Goal: Information Seeking & Learning: Find contact information

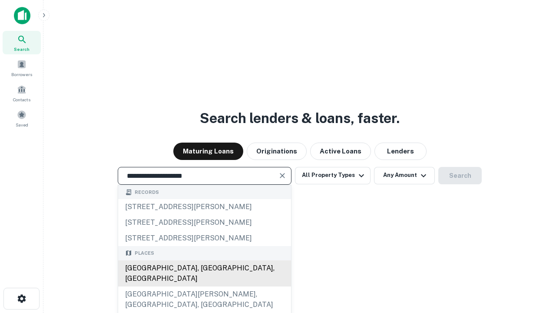
click at [204, 286] on div "[GEOGRAPHIC_DATA], [GEOGRAPHIC_DATA], [GEOGRAPHIC_DATA]" at bounding box center [204, 273] width 173 height 26
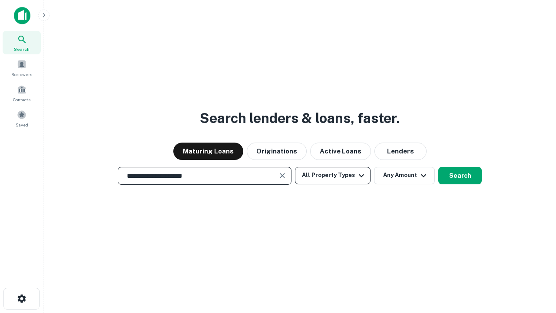
type input "**********"
click at [333, 175] on button "All Property Types" at bounding box center [333, 175] width 76 height 17
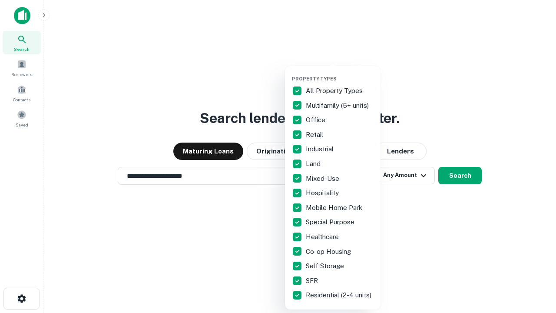
click at [340, 73] on button "button" at bounding box center [340, 73] width 96 height 0
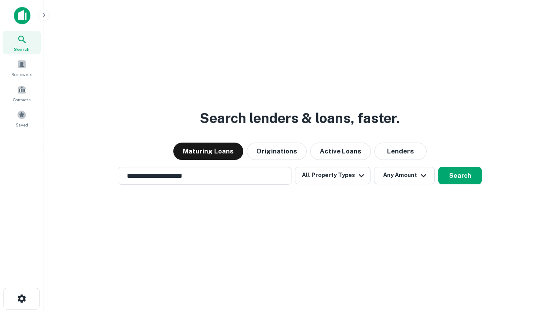
scroll to position [5, 105]
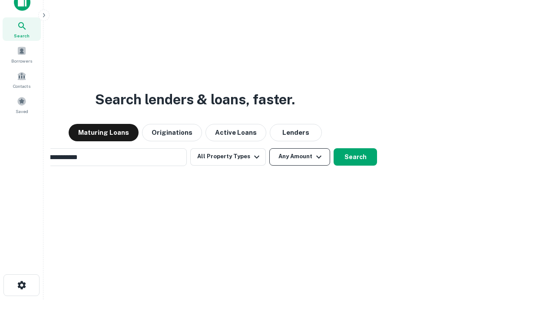
click at [269, 148] on button "Any Amount" at bounding box center [299, 156] width 61 height 17
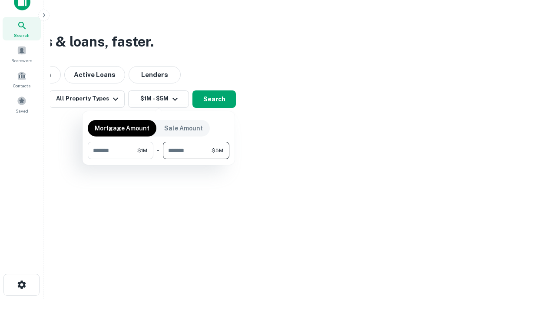
type input "*******"
click at [159, 159] on button "button" at bounding box center [159, 159] width 142 height 0
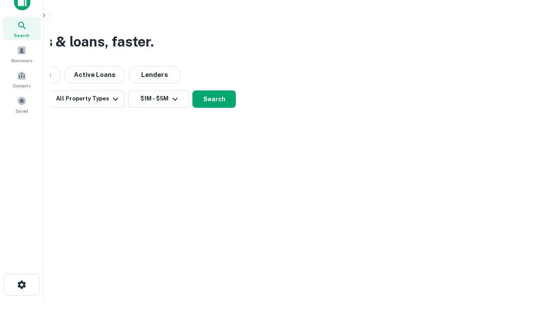
scroll to position [5, 160]
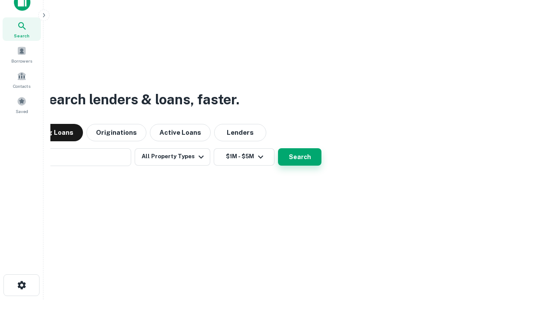
click at [278, 148] on button "Search" at bounding box center [299, 156] width 43 height 17
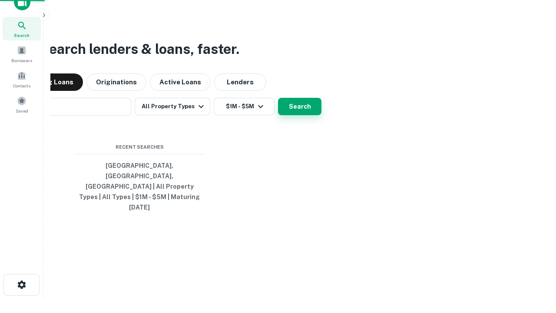
scroll to position [23, 246]
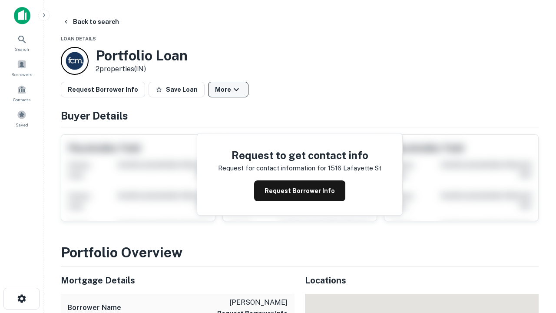
click at [228, 90] on button "More" at bounding box center [228, 90] width 40 height 16
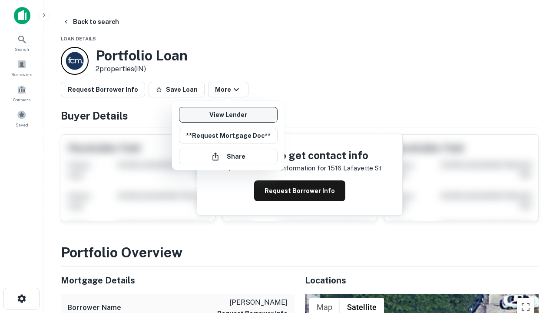
click at [228, 115] on link "View Lender" at bounding box center [228, 115] width 99 height 16
